Goal: Information Seeking & Learning: Check status

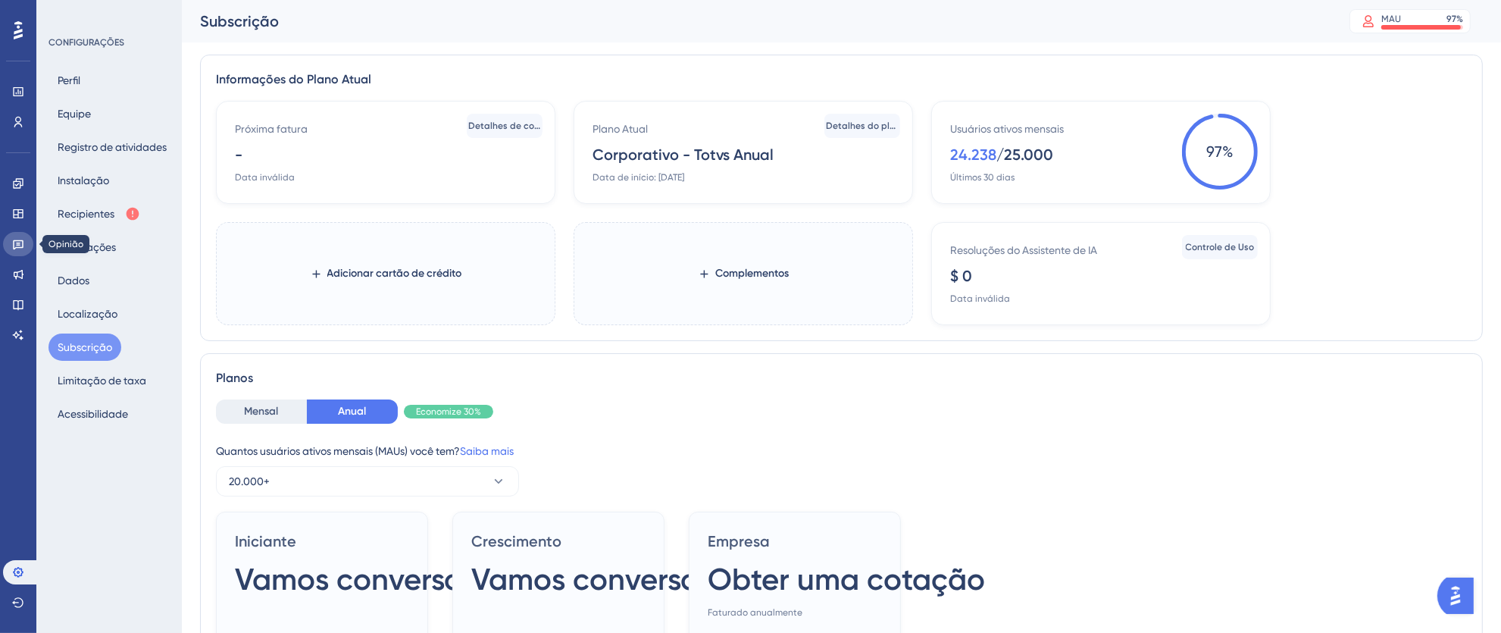
click at [26, 250] on link at bounding box center [18, 244] width 30 height 24
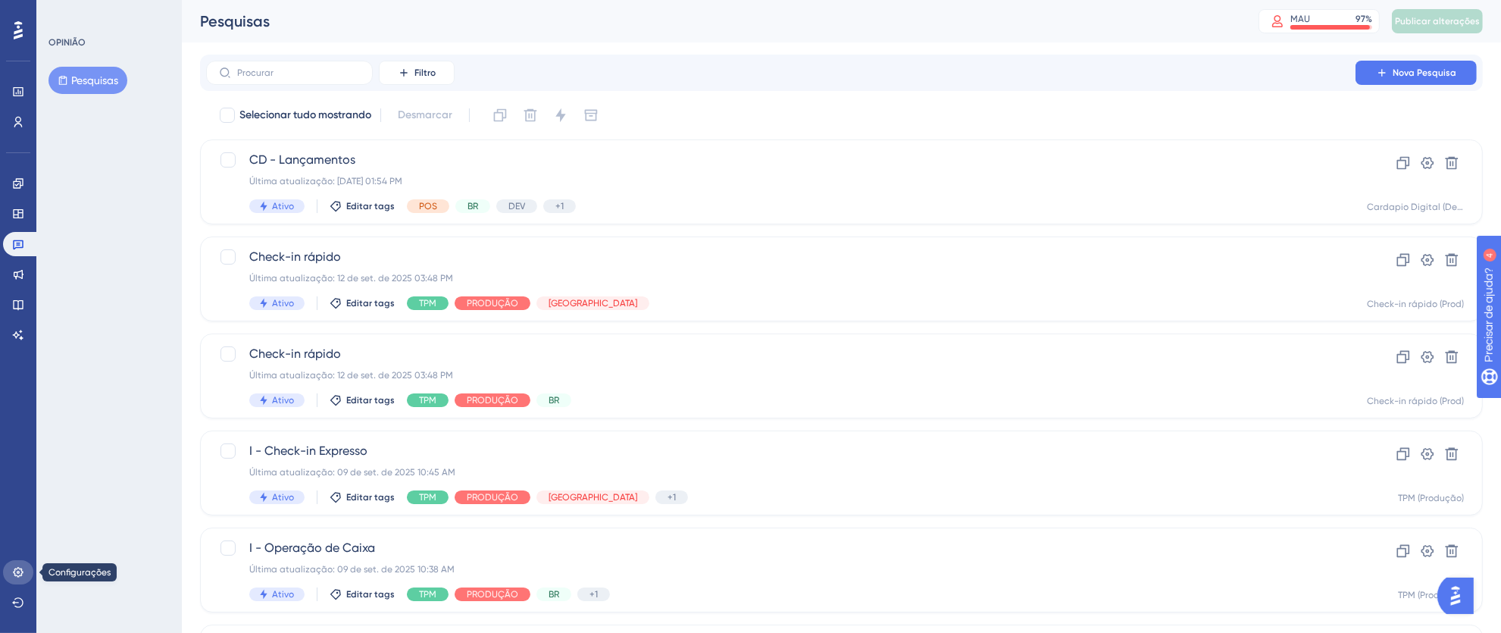
click at [12, 566] on icon at bounding box center [18, 572] width 12 height 12
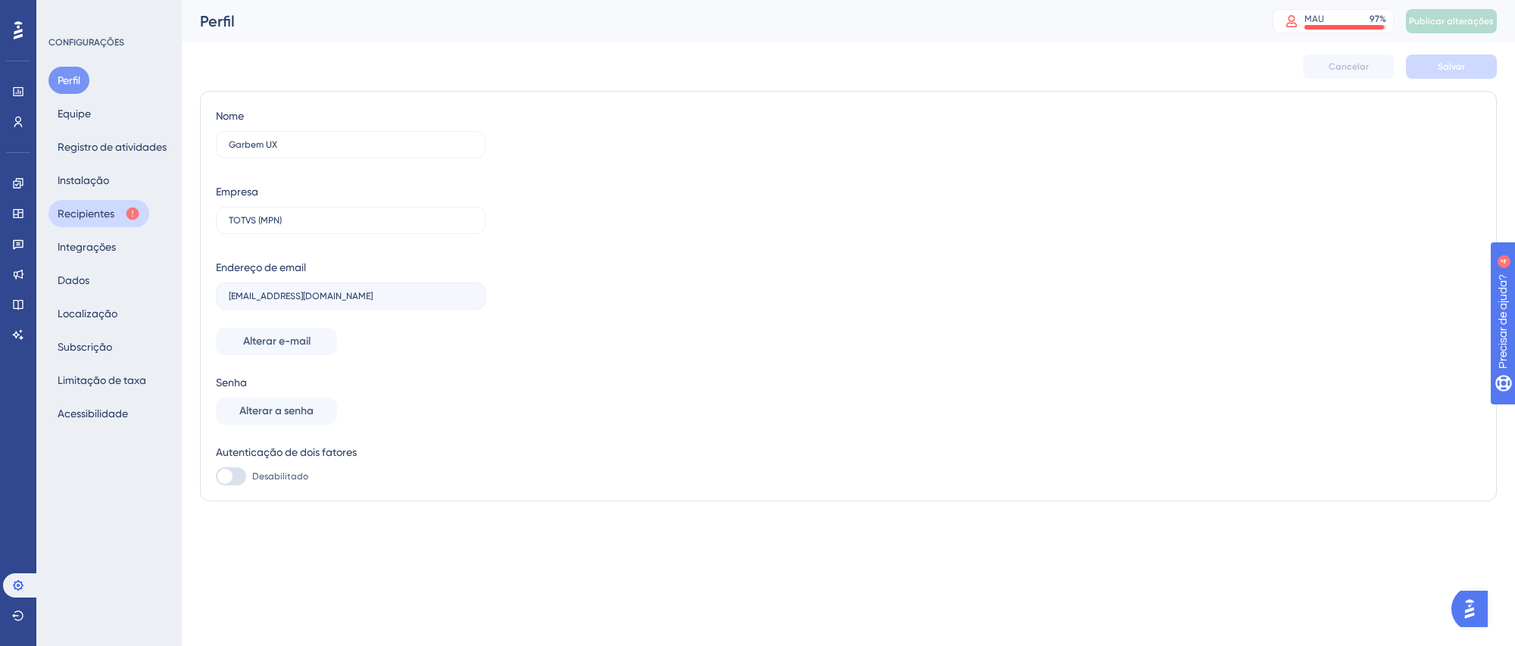
click at [93, 202] on button "Recipientes" at bounding box center [98, 213] width 101 height 27
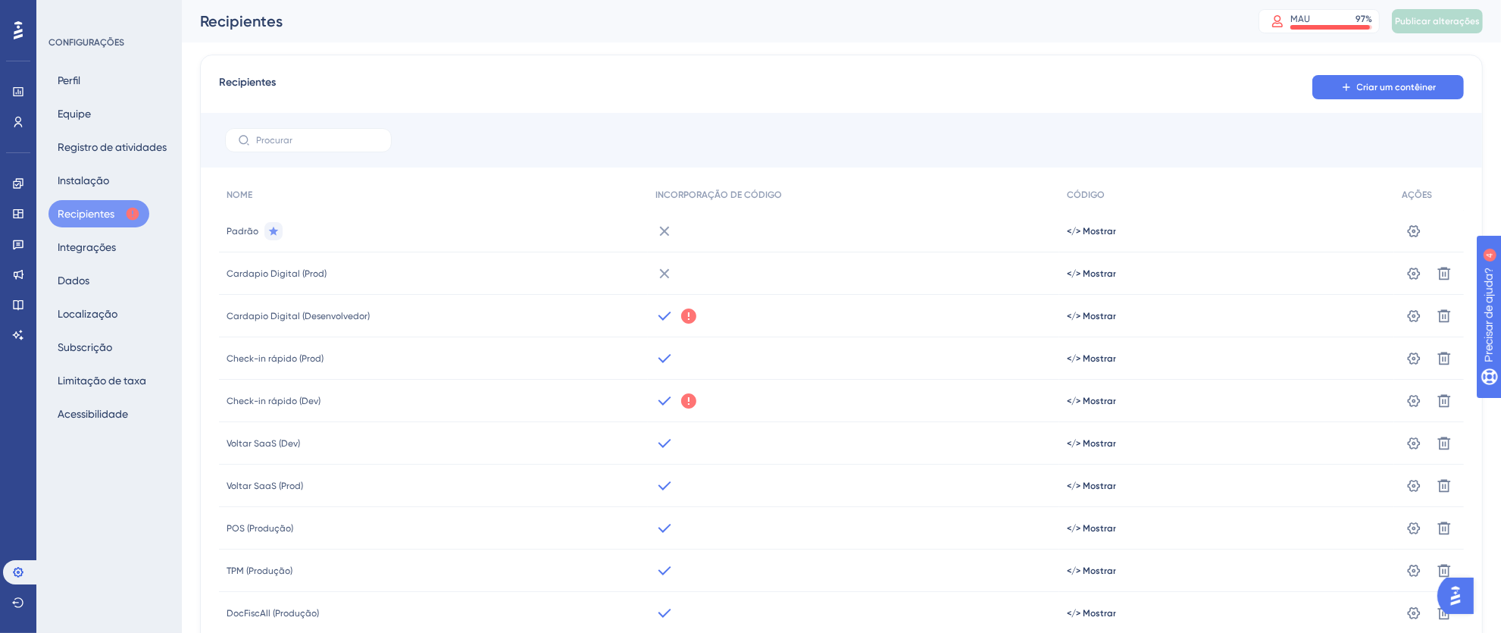
click at [691, 402] on icon at bounding box center [688, 400] width 15 height 15
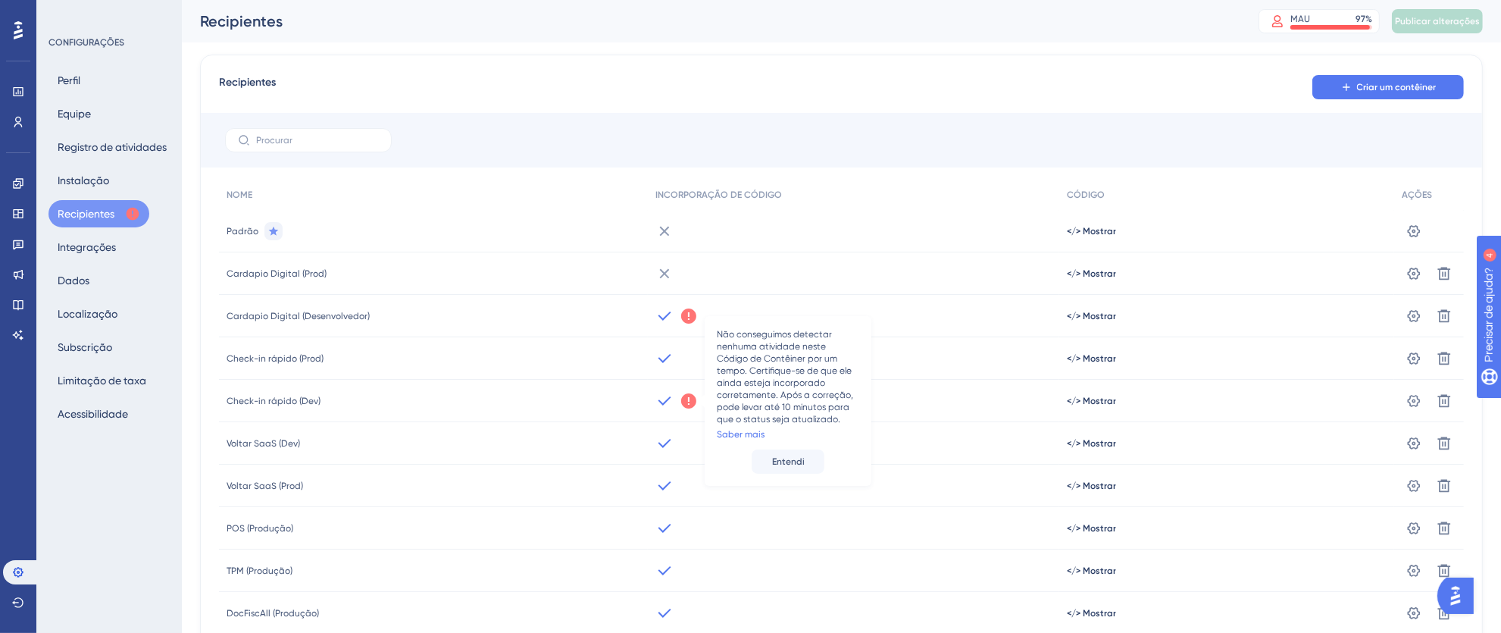
click at [693, 320] on icon at bounding box center [688, 315] width 15 height 15
click at [682, 380] on div "Não conseguimos detectar nenhuma atividade neste Código de Contêiner por um tem…" at bounding box center [854, 401] width 412 height 42
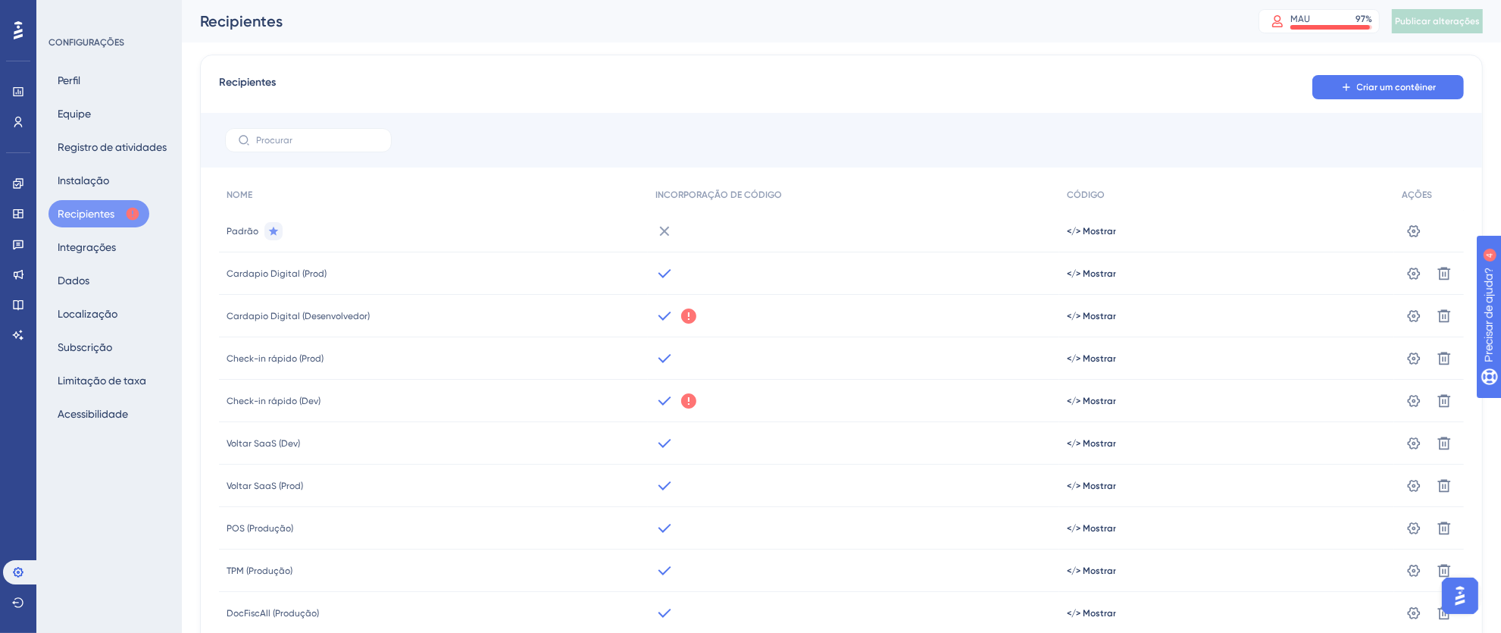
click at [696, 318] on div "Não conseguimos detectar nenhuma atividade neste Código de Contêiner por um tem…" at bounding box center [854, 316] width 412 height 42
click at [696, 318] on icon at bounding box center [689, 316] width 18 height 18
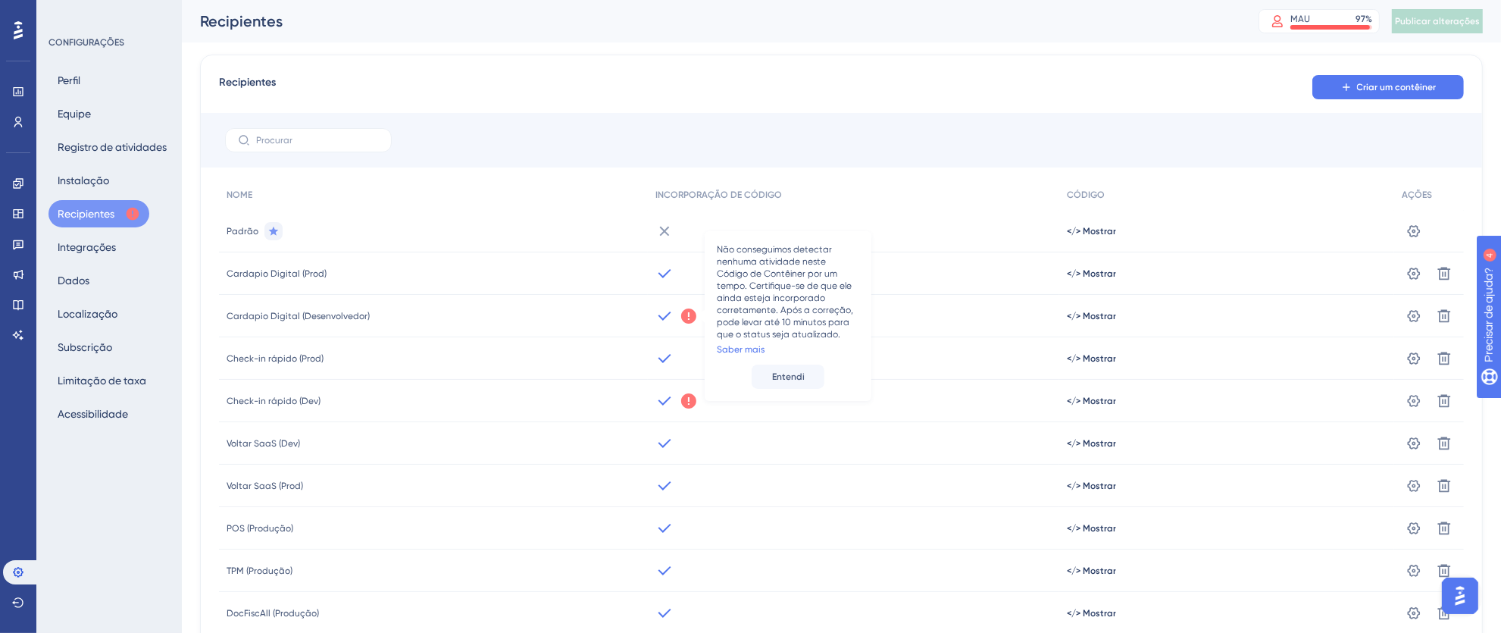
click at [692, 317] on icon at bounding box center [688, 315] width 15 height 15
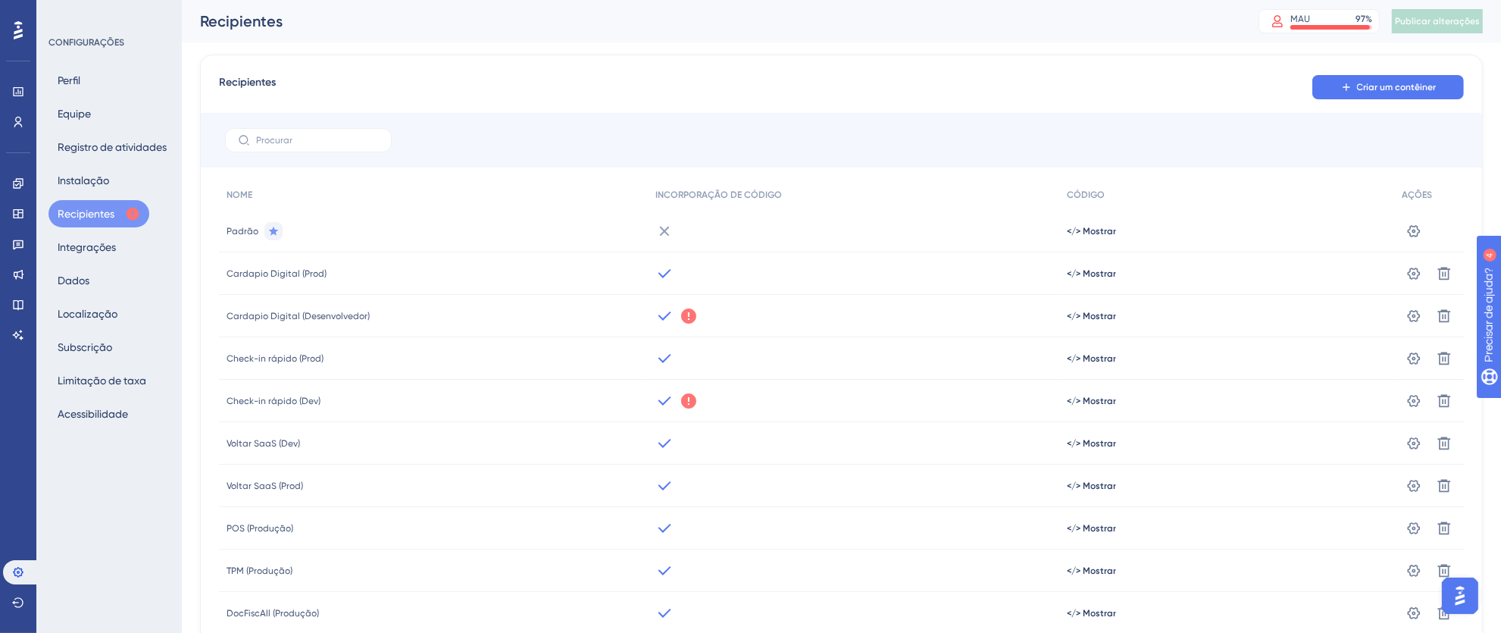
click at [692, 317] on icon at bounding box center [688, 315] width 15 height 15
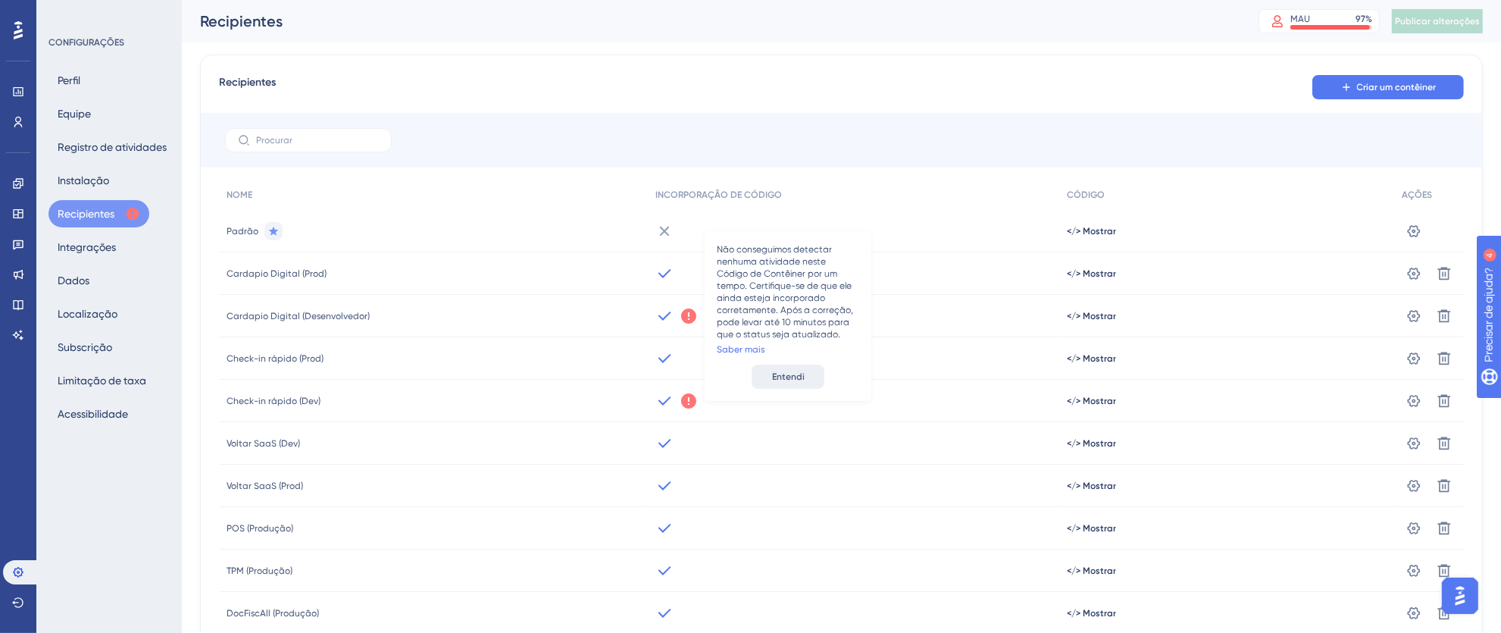
click at [798, 374] on font "Entendi" at bounding box center [788, 376] width 33 height 11
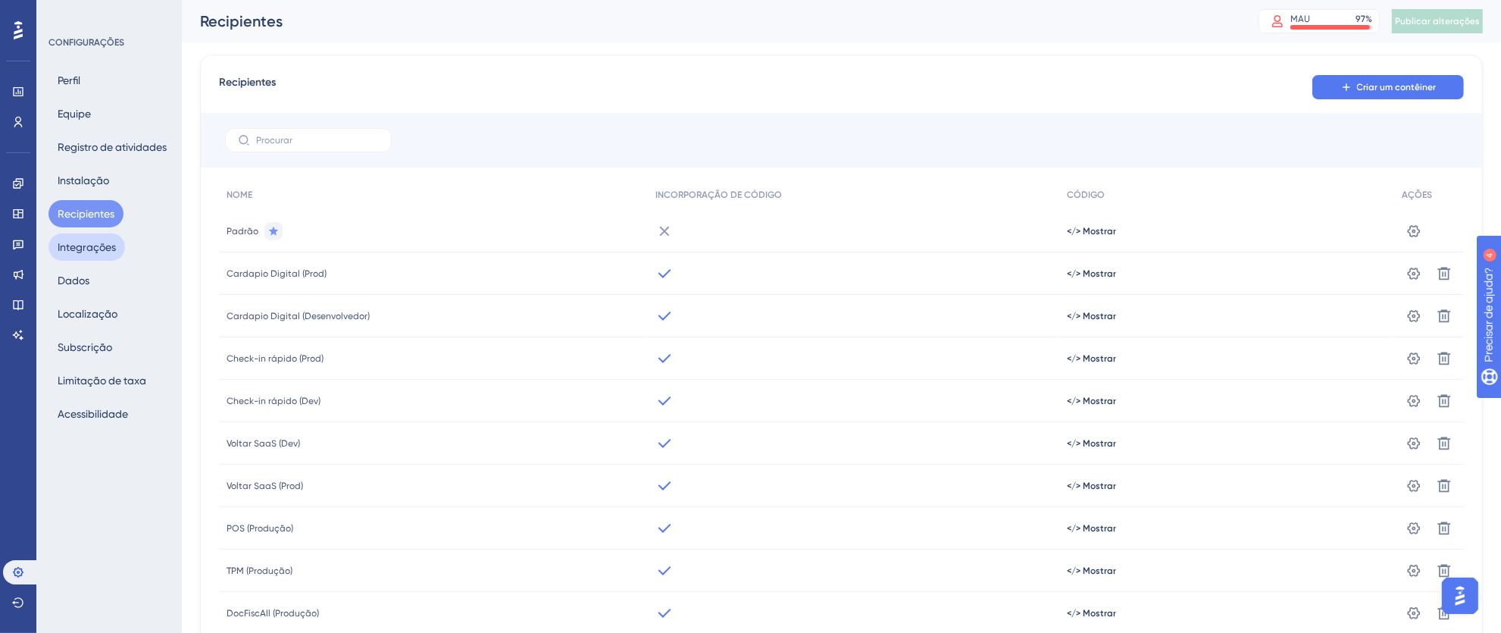
click at [72, 248] on font "Integrações" at bounding box center [87, 247] width 58 height 12
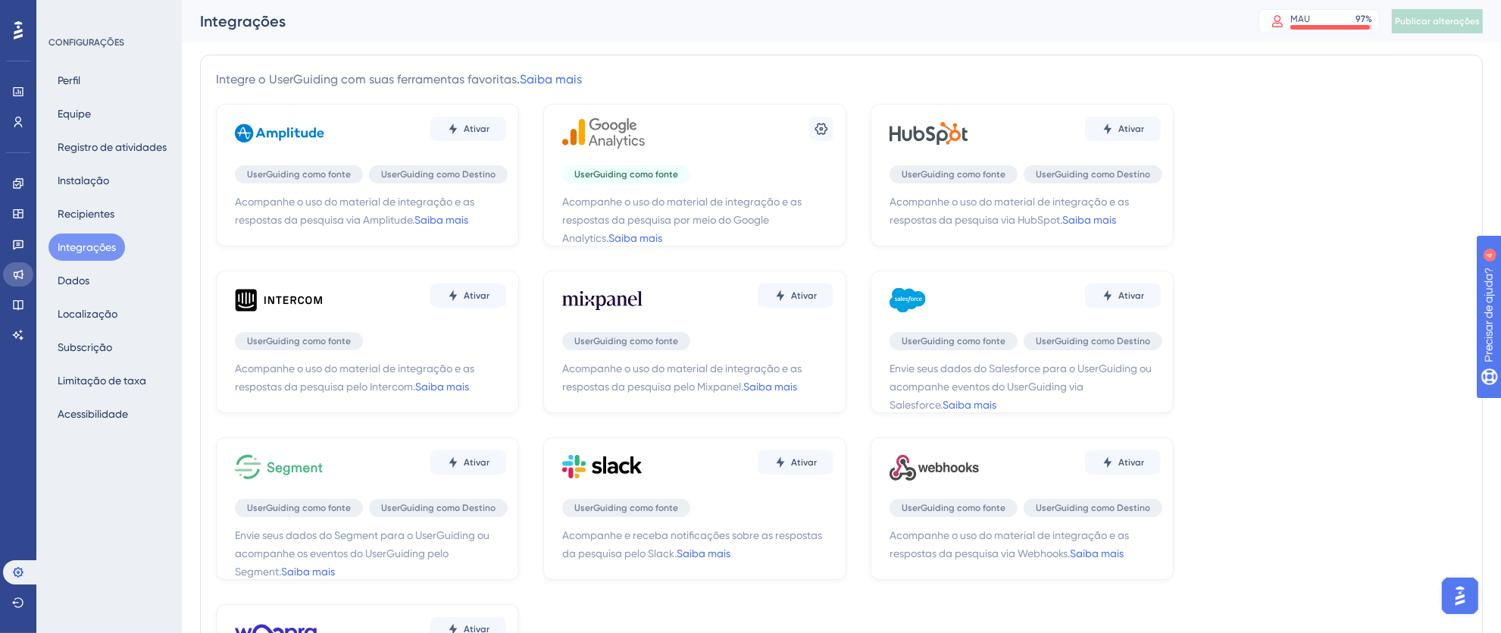
click at [16, 283] on link at bounding box center [18, 274] width 30 height 24
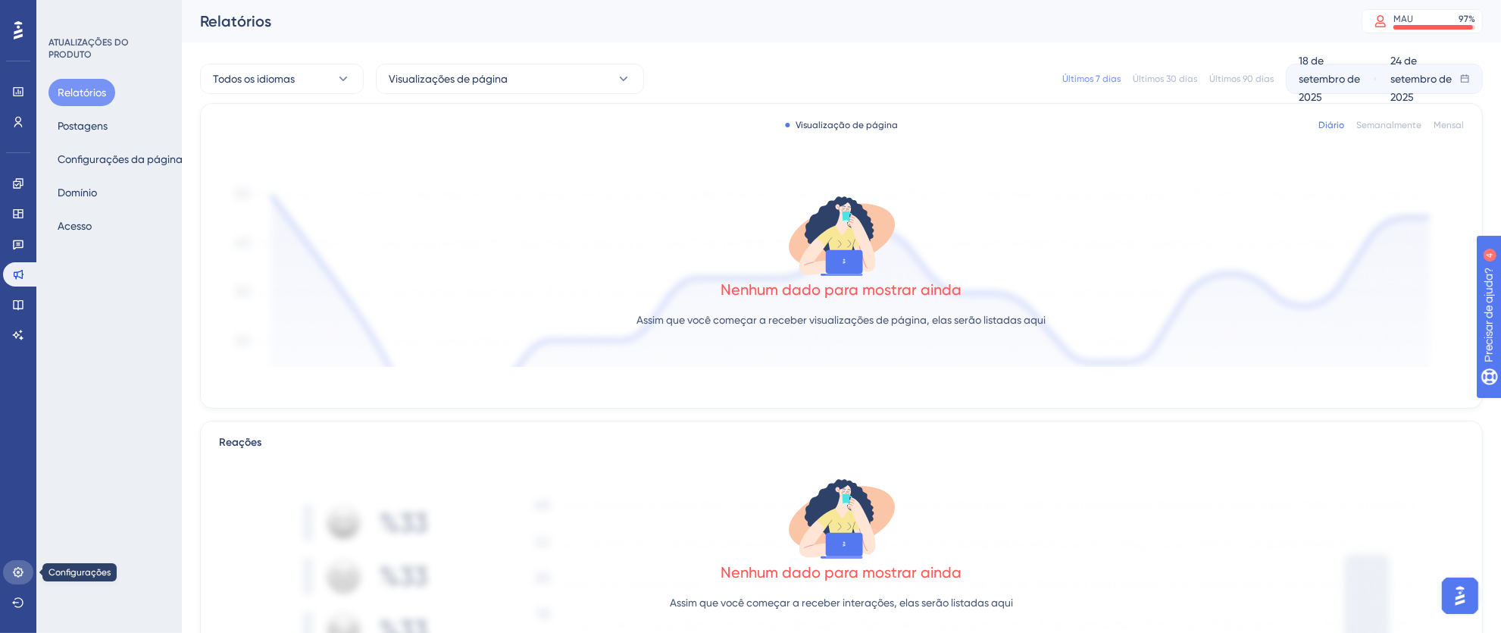
click at [18, 574] on icon at bounding box center [18, 572] width 12 height 12
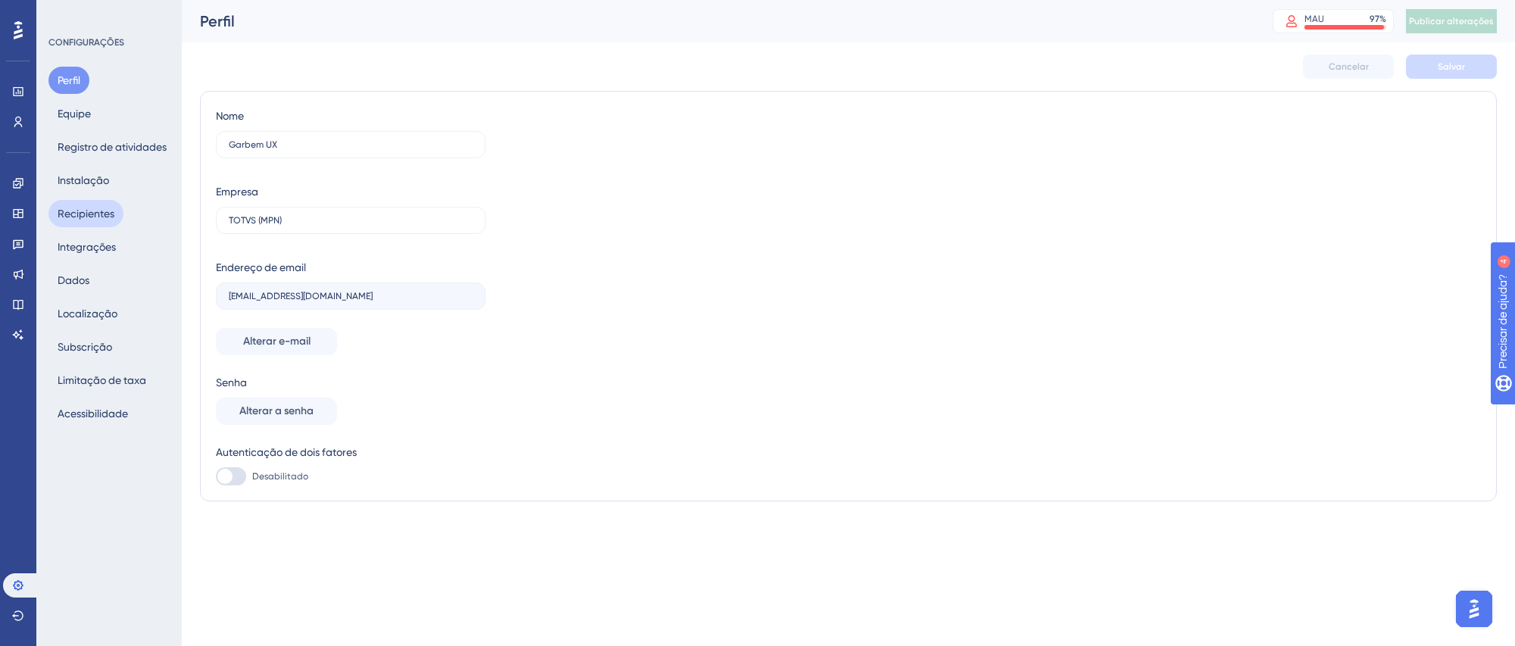
click at [86, 202] on button "Recipientes" at bounding box center [85, 213] width 75 height 27
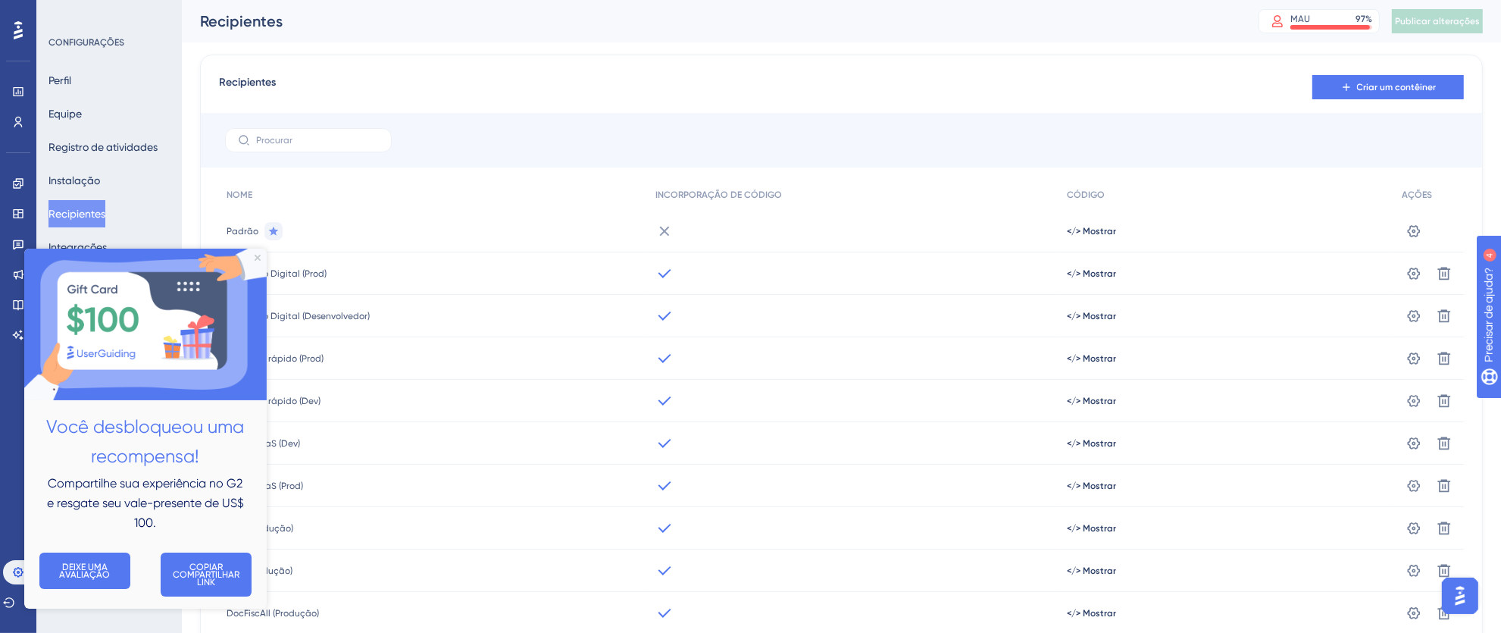
click at [262, 259] on img at bounding box center [145, 324] width 242 height 152
click at [275, 234] on icon at bounding box center [273, 231] width 12 height 12
click at [273, 230] on icon at bounding box center [274, 230] width 10 height 9
click at [355, 507] on div "POS (Produção)" at bounding box center [433, 528] width 429 height 42
click at [12, 570] on icon at bounding box center [18, 572] width 12 height 12
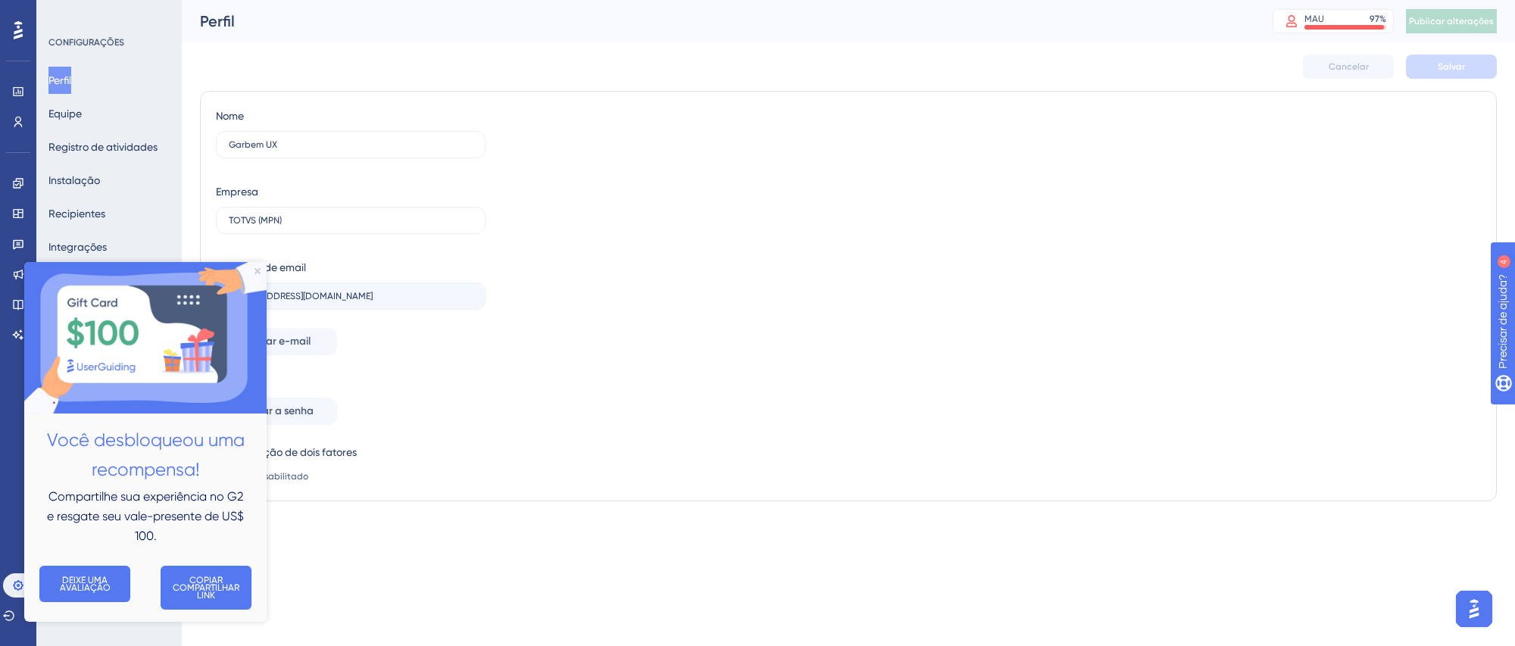
click at [253, 271] on img at bounding box center [145, 337] width 242 height 152
click at [89, 584] on font "DEIXE UMA AVALIAÇÃO" at bounding box center [85, 583] width 51 height 18
click at [102, 577] on font "DEIXE UMA AVALIAÇÃO" at bounding box center [85, 583] width 51 height 18
click at [543, 286] on div "Nome Garbem UX Empresa TOTVS (MPN) Endereço de email garbem.simoes@totvs.com.br…" at bounding box center [848, 296] width 1265 height 379
click at [258, 270] on icon "Fechar visualização" at bounding box center [258, 270] width 6 height 6
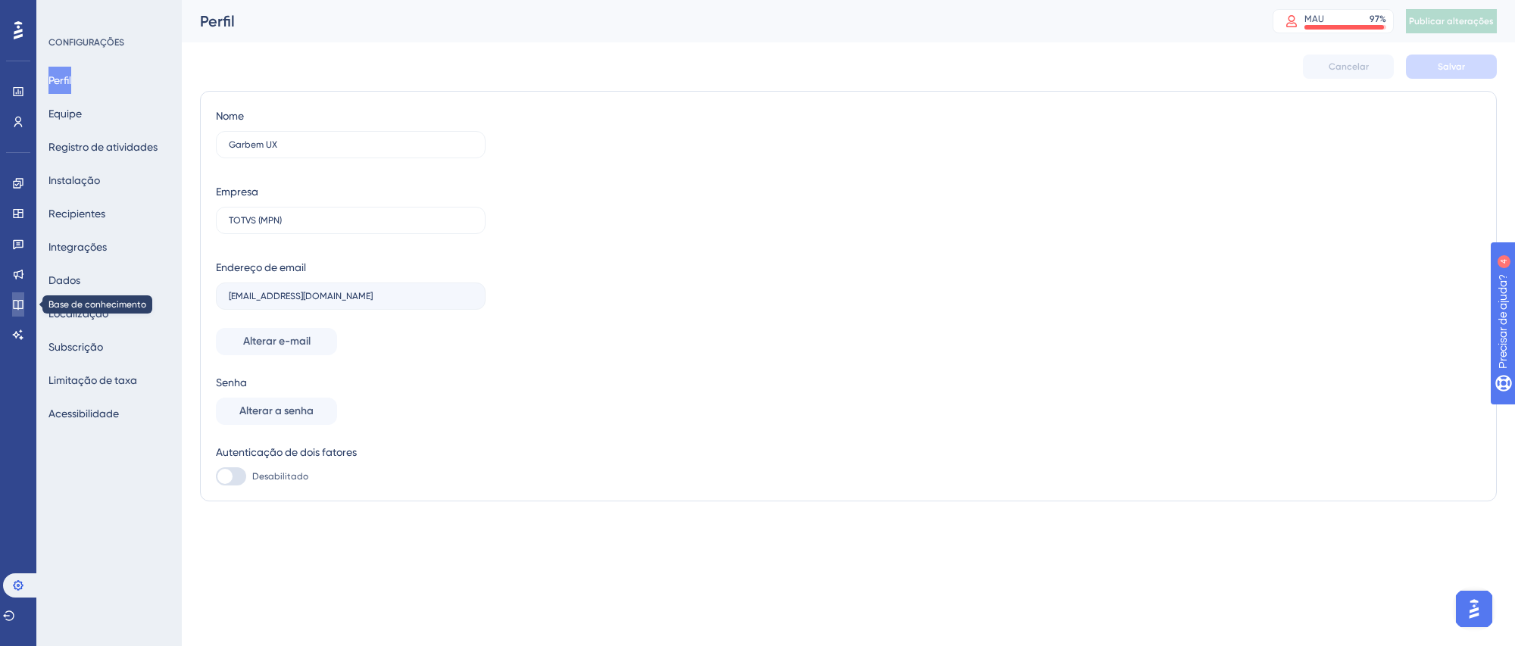
click at [12, 296] on link at bounding box center [18, 304] width 12 height 24
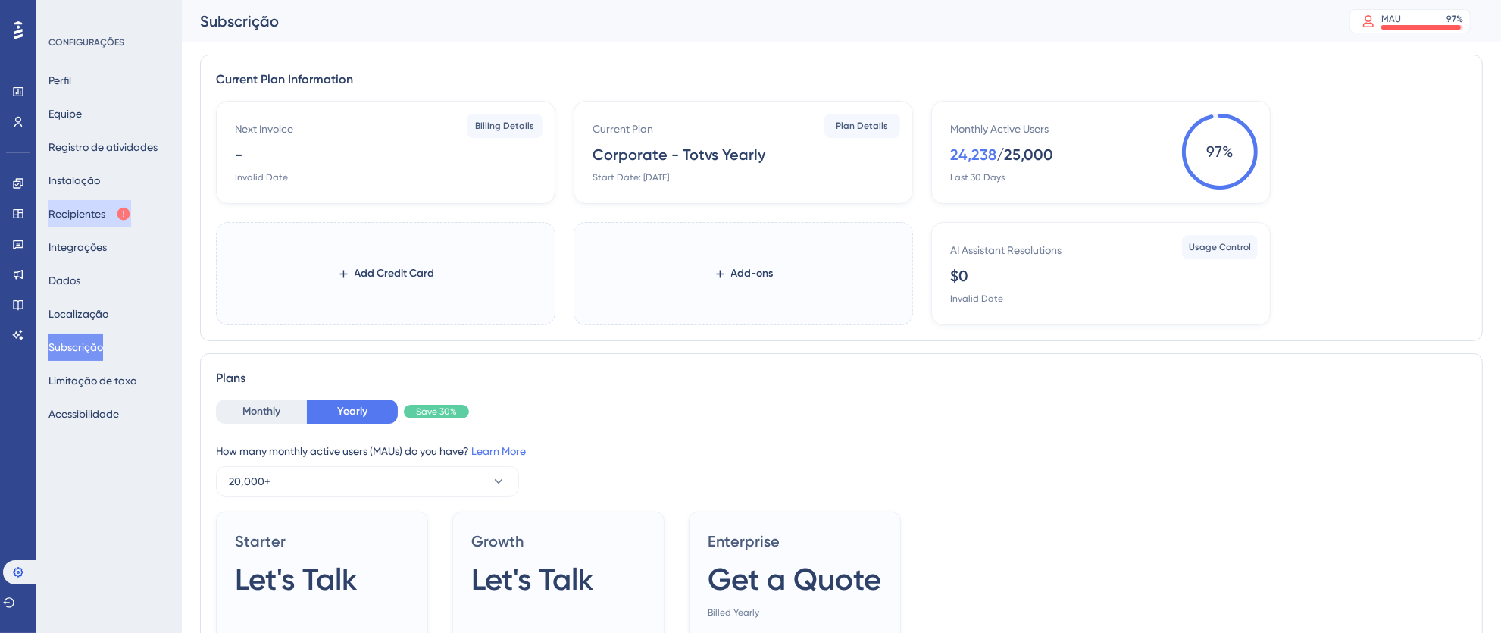
click at [70, 212] on font "Recipientes" at bounding box center [76, 214] width 57 height 12
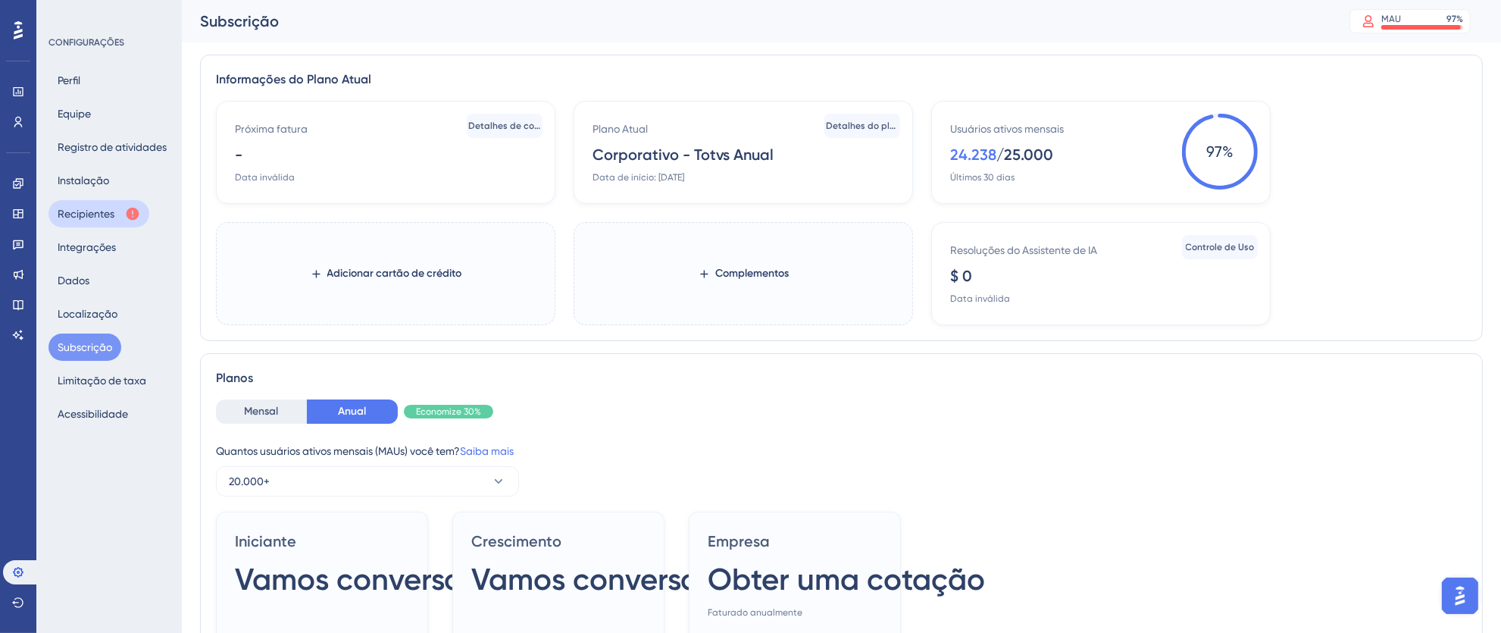
click at [78, 214] on font "Recipientes" at bounding box center [86, 214] width 57 height 12
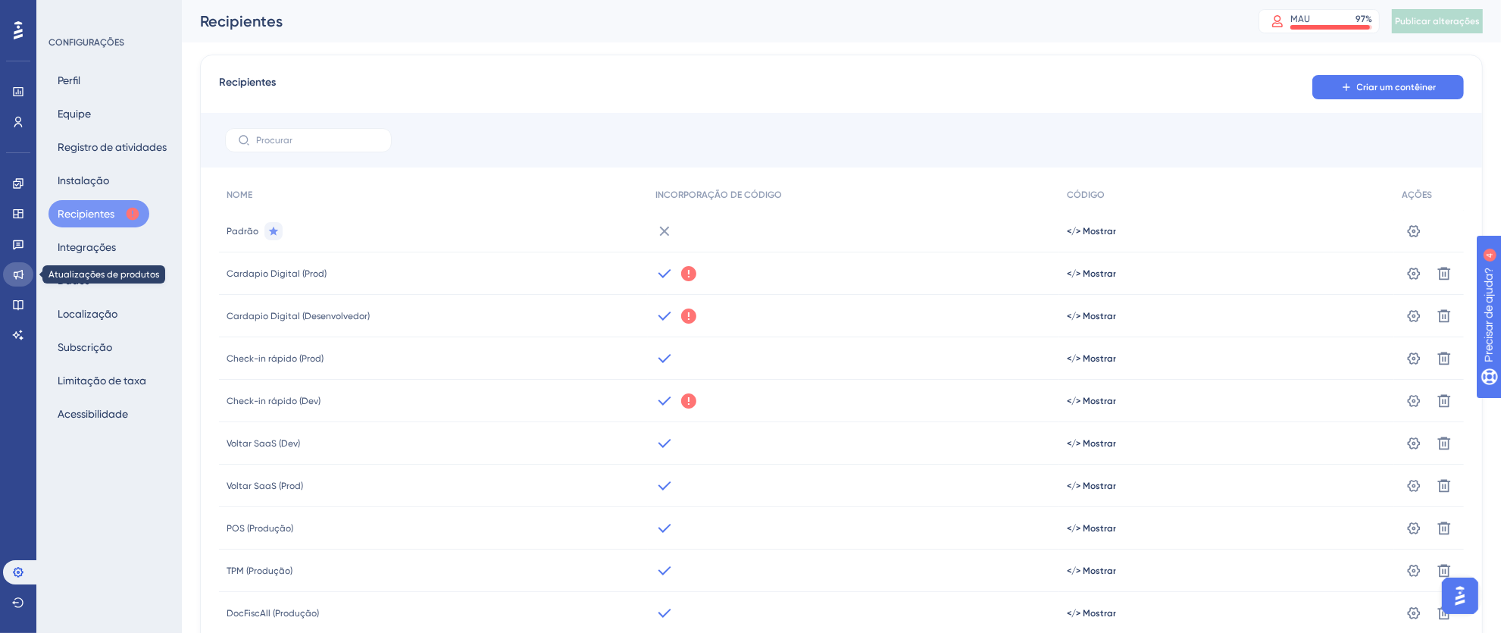
click at [17, 278] on icon at bounding box center [18, 274] width 12 height 12
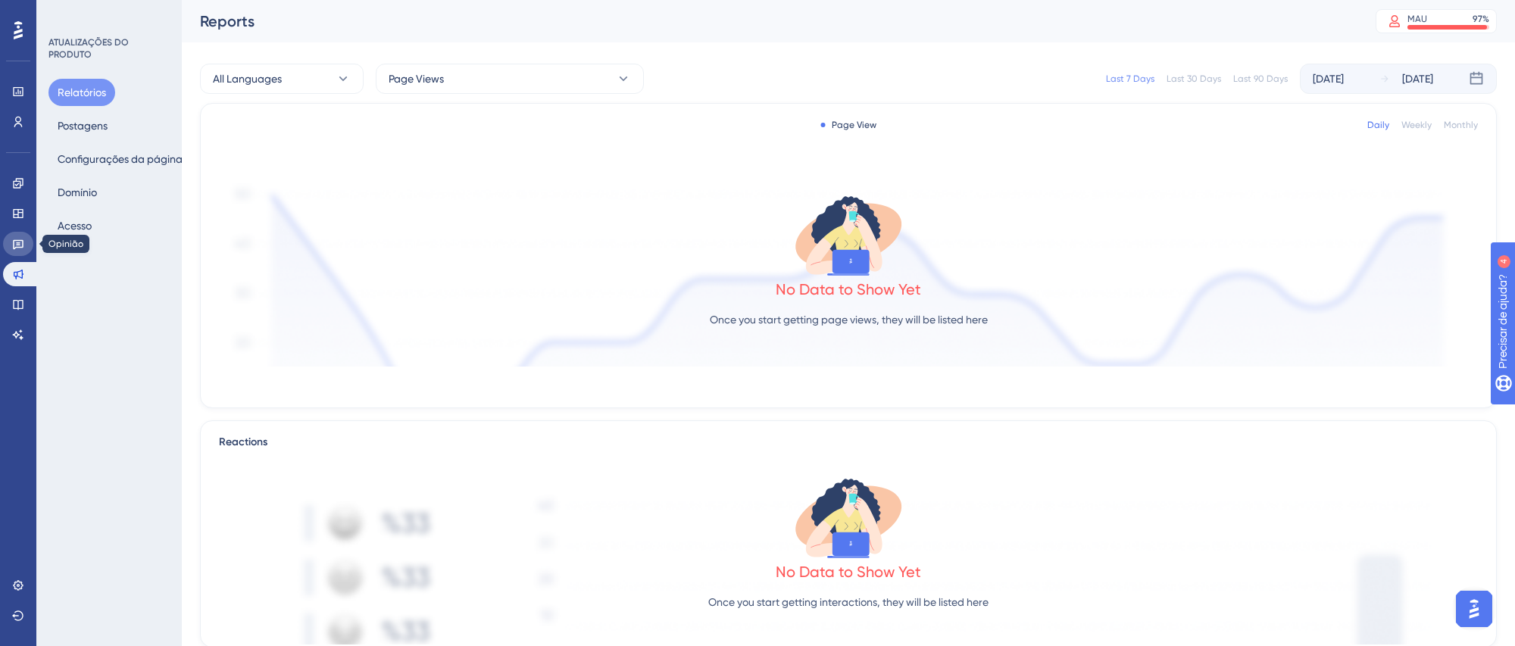
click at [18, 254] on link at bounding box center [18, 244] width 30 height 24
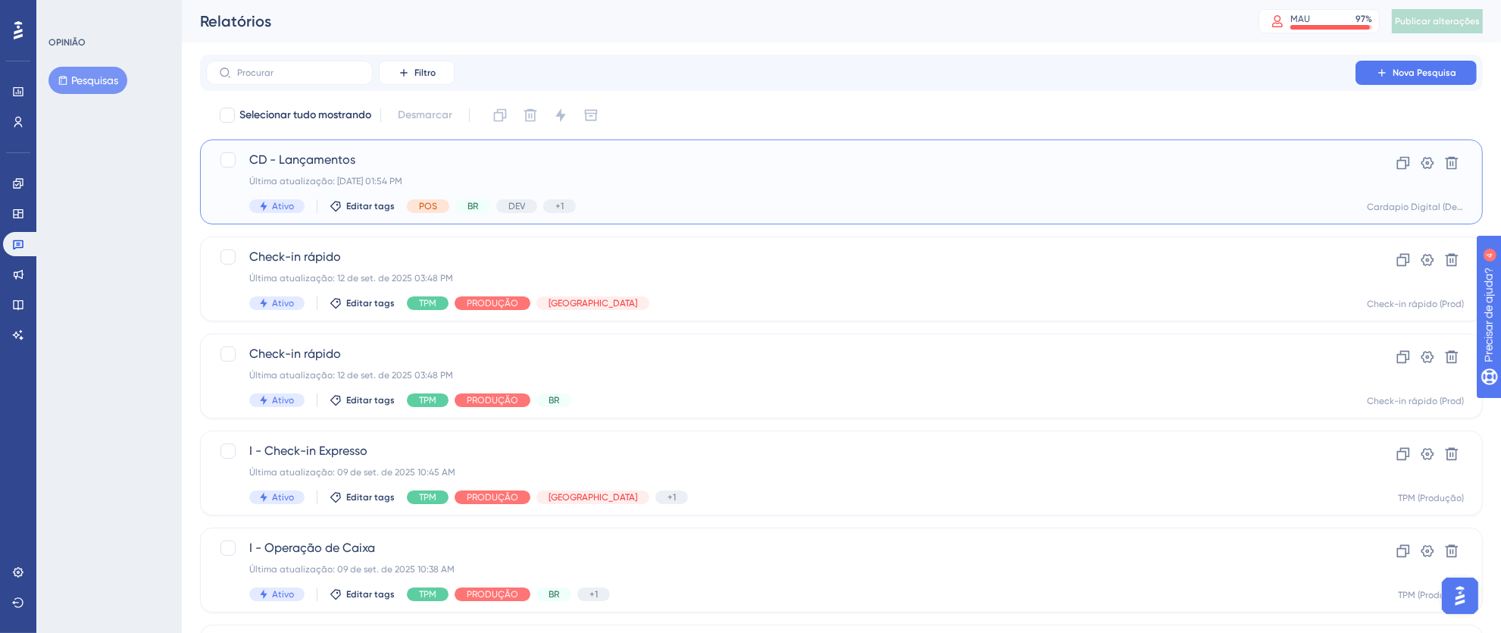
click at [800, 202] on div "Ativo Editar tags POS BR DEV +1 Cardápio Digital" at bounding box center [780, 206] width 1063 height 14
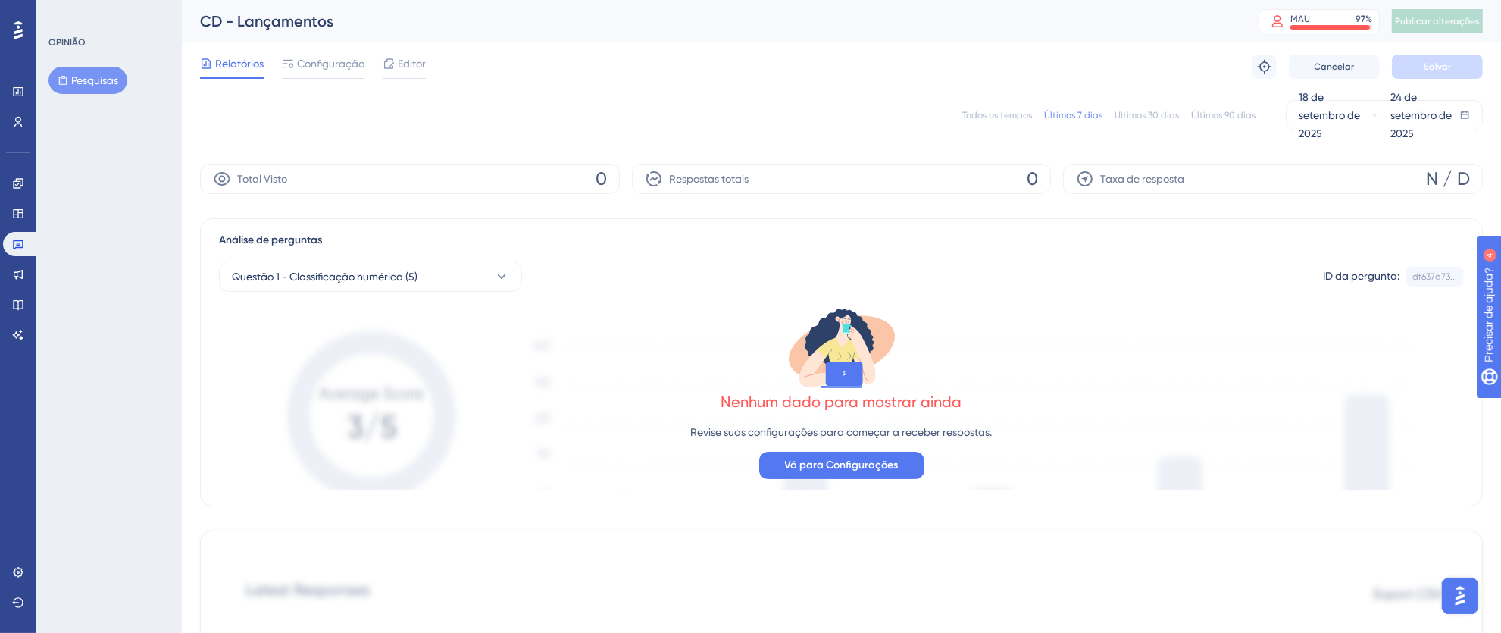
click at [992, 112] on font "Todos os tempos" at bounding box center [997, 115] width 70 height 11
click at [23, 238] on icon at bounding box center [18, 244] width 12 height 12
